Goal: Information Seeking & Learning: Learn about a topic

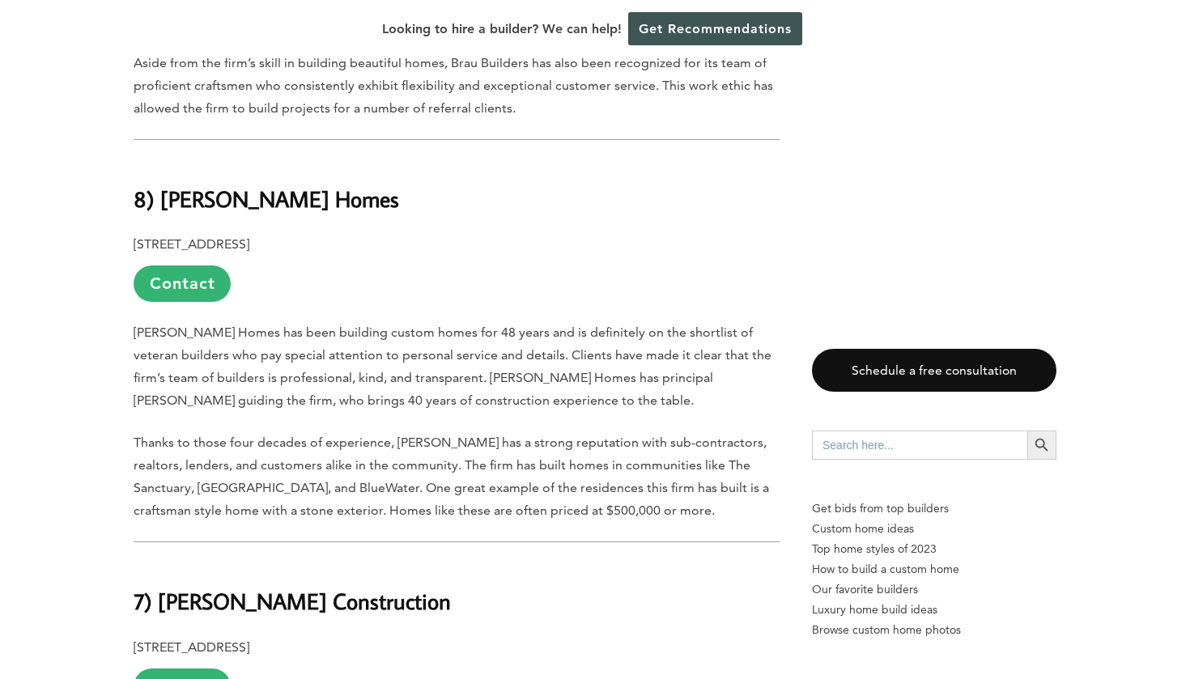
scroll to position [3271, 0]
drag, startPoint x: 160, startPoint y: 155, endPoint x: 356, endPoint y: 153, distance: 196.0
click at [356, 160] on h2 "8) [PERSON_NAME] Homes" at bounding box center [457, 188] width 646 height 56
click at [360, 325] on span "[PERSON_NAME] Homes has been building custom homes for 48 years and is definite…" at bounding box center [453, 366] width 638 height 83
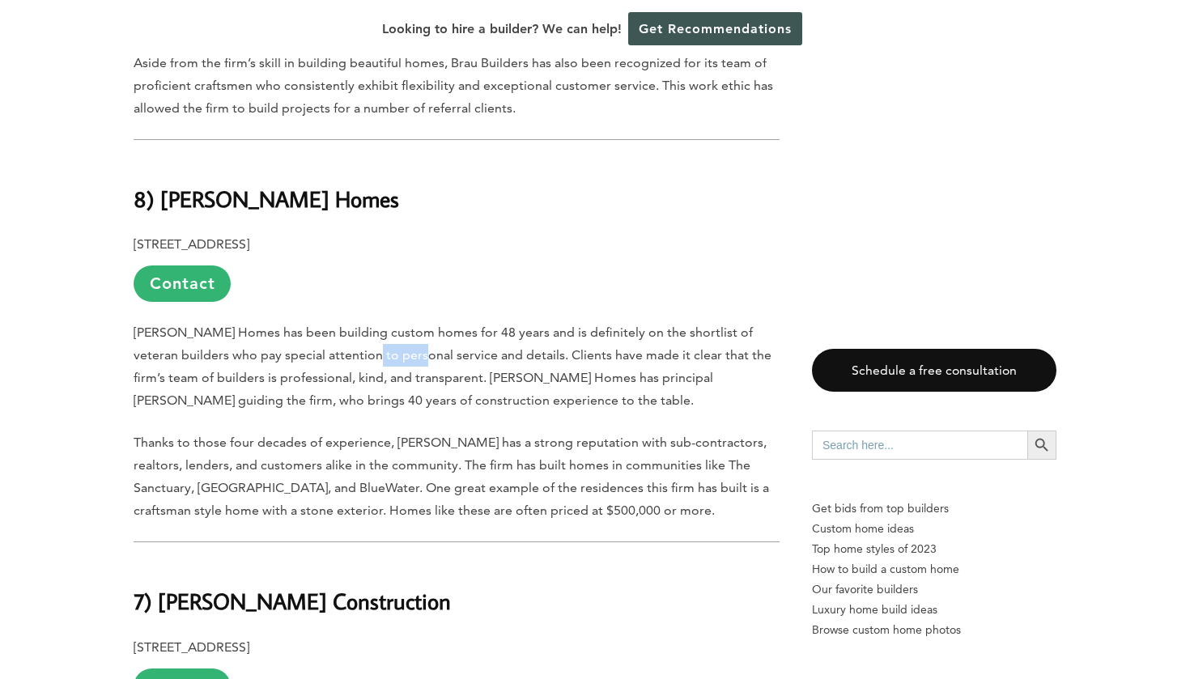
click at [360, 325] on span "[PERSON_NAME] Homes has been building custom homes for 48 years and is definite…" at bounding box center [453, 366] width 638 height 83
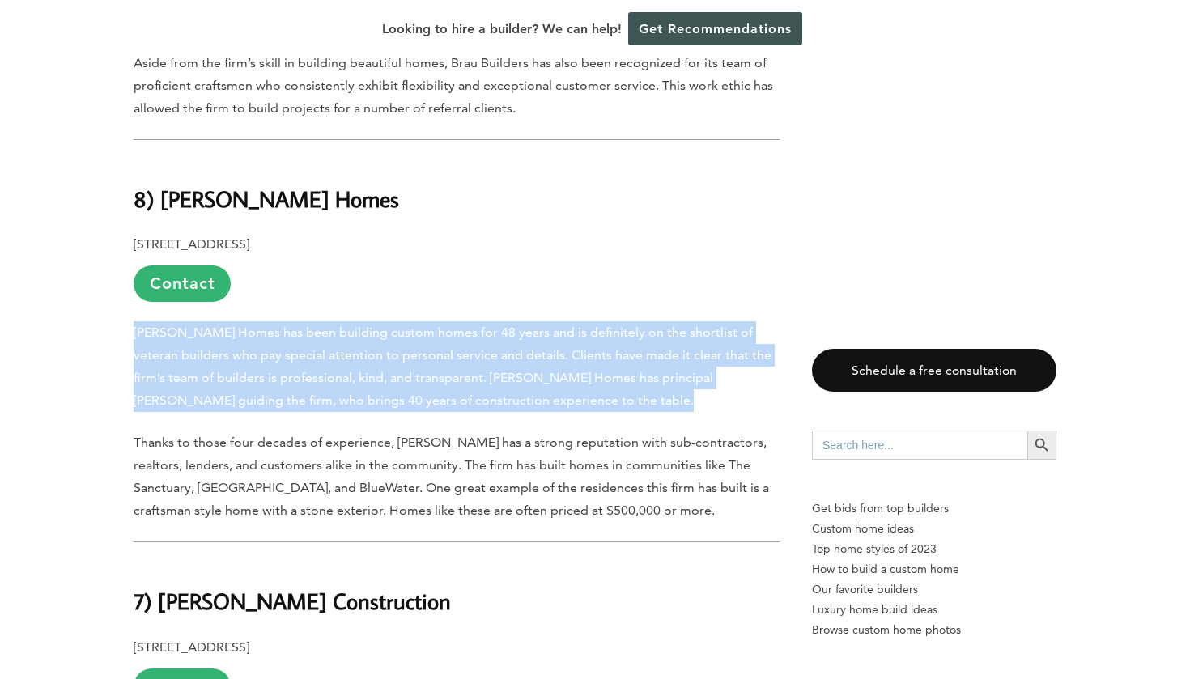
click at [361, 325] on span "[PERSON_NAME] Homes has been building custom homes for 48 years and is definite…" at bounding box center [453, 366] width 638 height 83
click at [362, 325] on span "[PERSON_NAME] Homes has been building custom homes for 48 years and is definite…" at bounding box center [453, 366] width 638 height 83
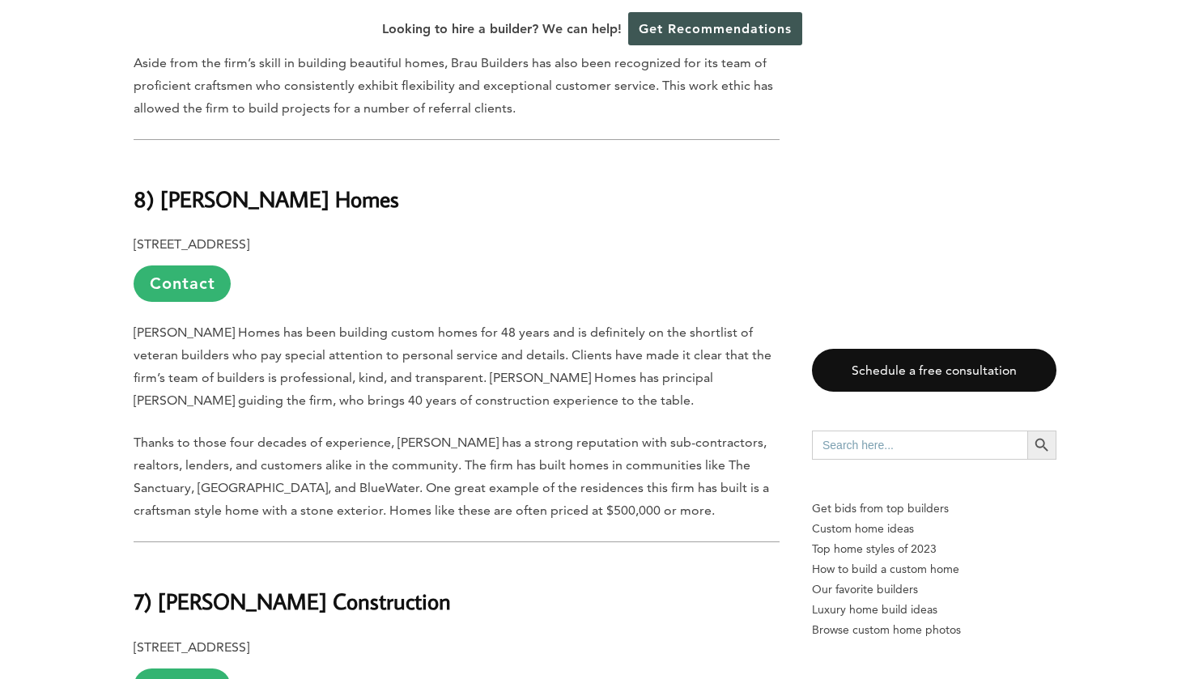
click at [370, 435] on span "Thanks to those four decades of experience, [PERSON_NAME] has a strong reputati…" at bounding box center [452, 476] width 636 height 83
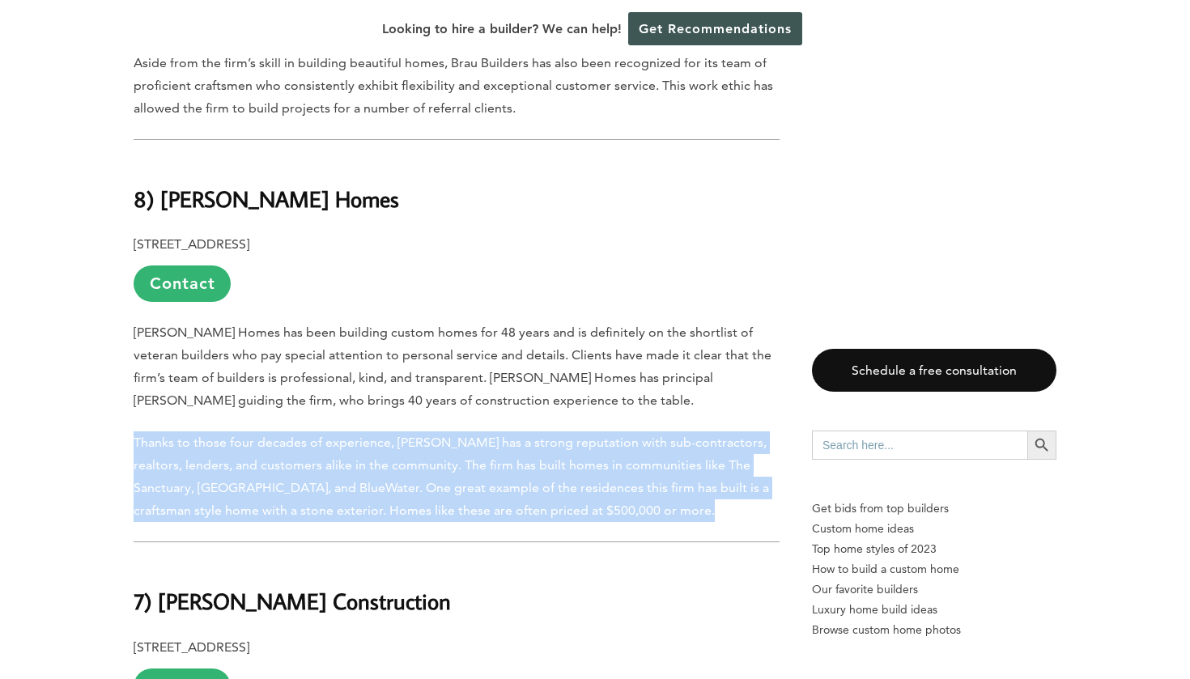
click at [370, 435] on span "Thanks to those four decades of experience, [PERSON_NAME] has a strong reputati…" at bounding box center [452, 476] width 636 height 83
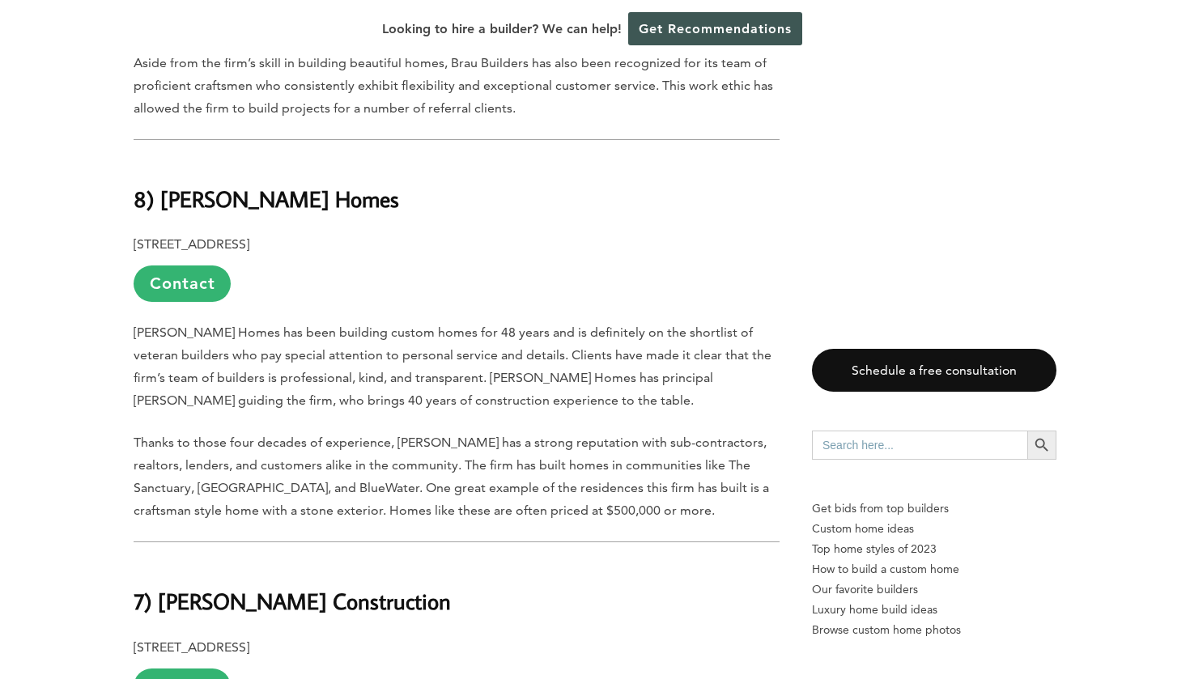
click at [370, 435] on span "Thanks to those four decades of experience, [PERSON_NAME] has a strong reputati…" at bounding box center [452, 476] width 636 height 83
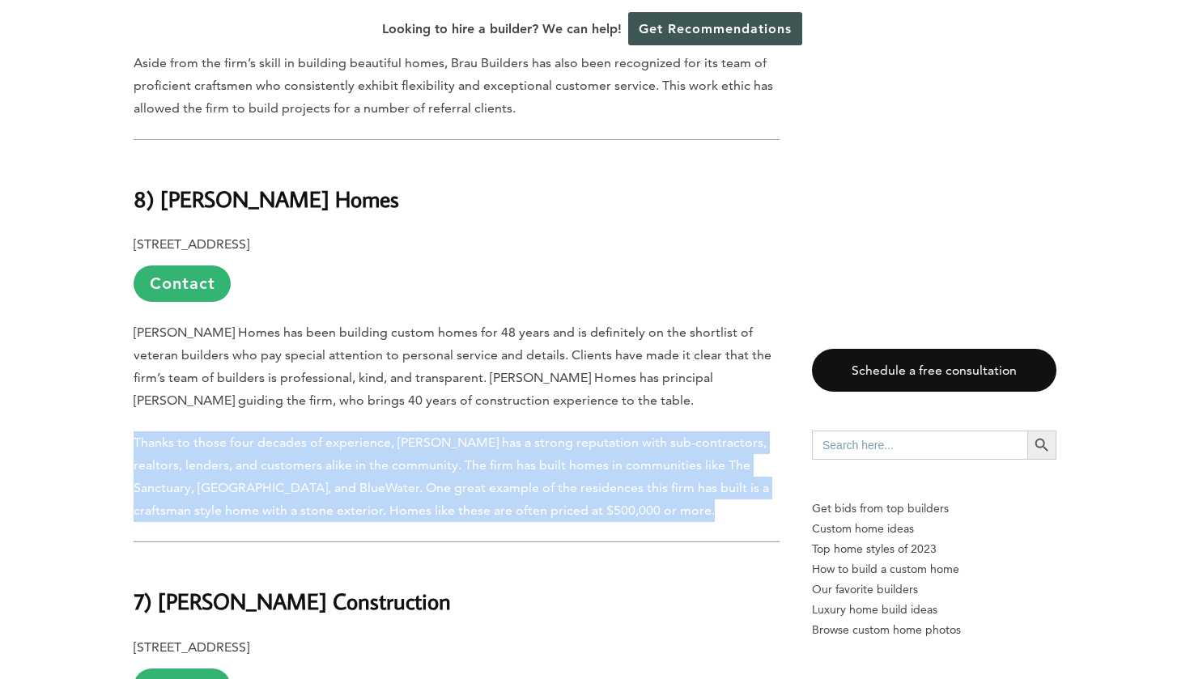
click at [370, 435] on span "Thanks to those four decades of experience, [PERSON_NAME] has a strong reputati…" at bounding box center [452, 476] width 636 height 83
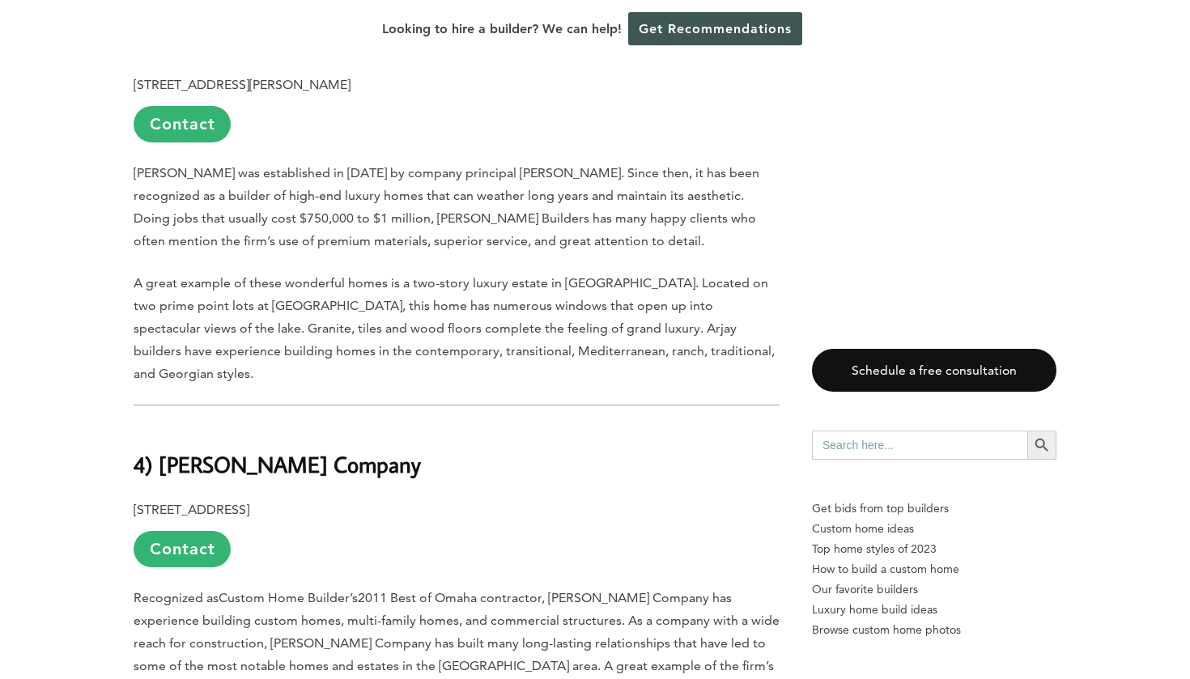
scroll to position [4740, 0]
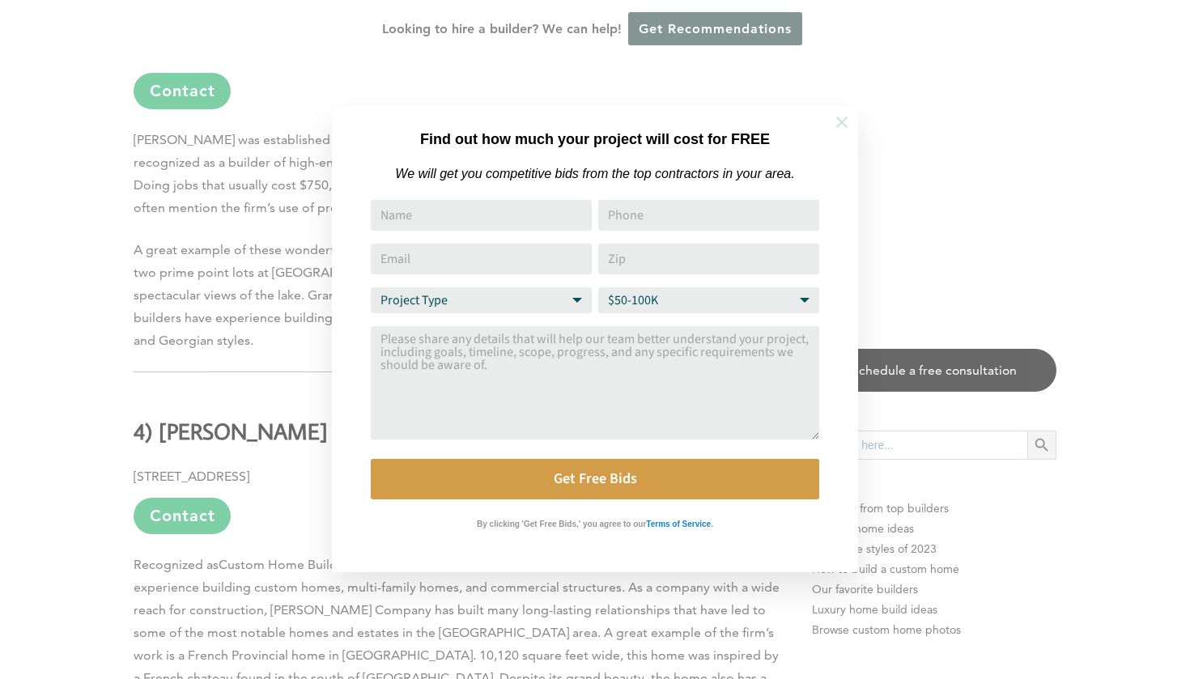
click at [846, 119] on icon at bounding box center [842, 122] width 18 height 18
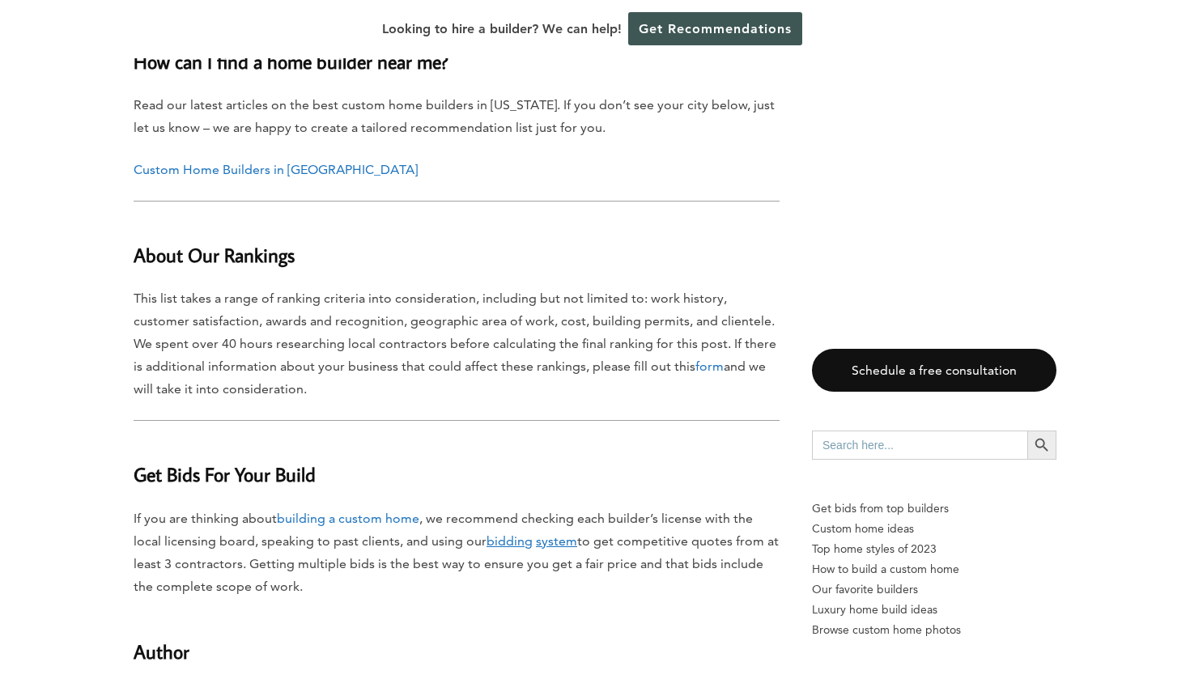
scroll to position [7337, 0]
